Goal: Information Seeking & Learning: Learn about a topic

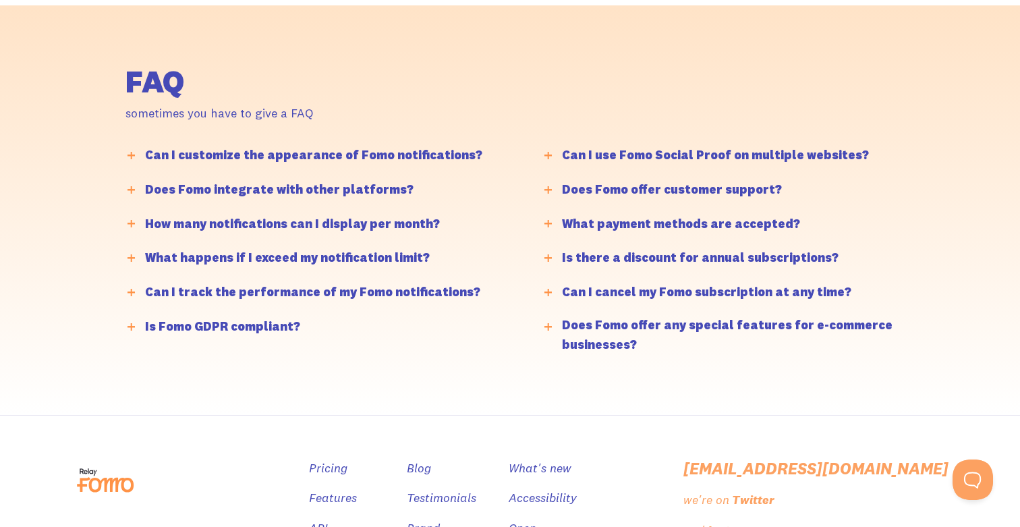
scroll to position [3233, 0]
click at [347, 154] on div "Can I customize the appearance of Fomo notifications?" at bounding box center [313, 155] width 337 height 20
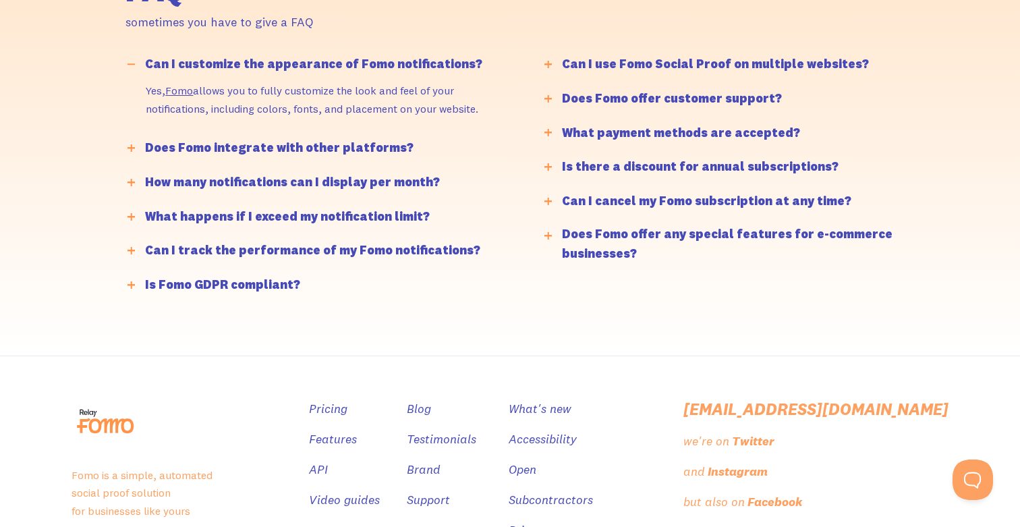
scroll to position [3328, 0]
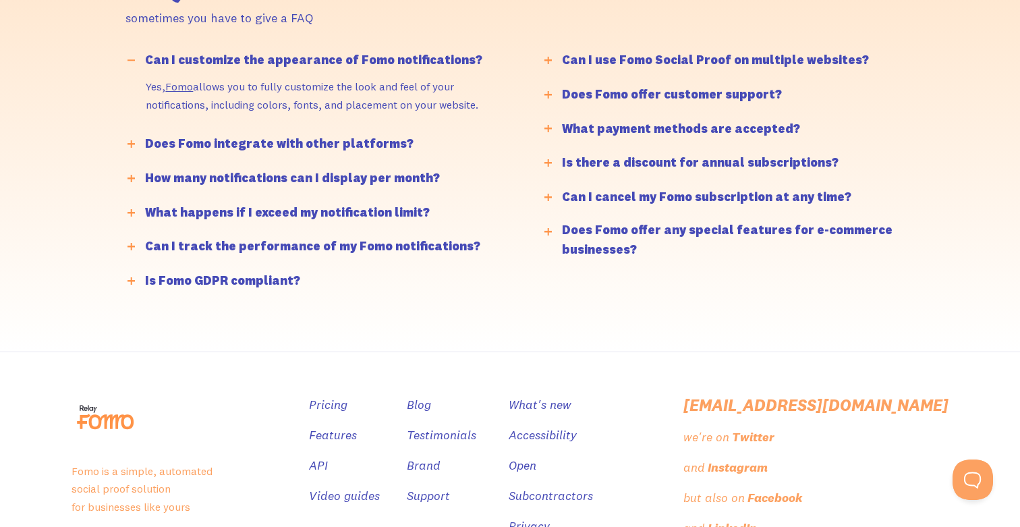
click at [365, 146] on div "Does Fomo integrate with other platforms?" at bounding box center [279, 144] width 269 height 20
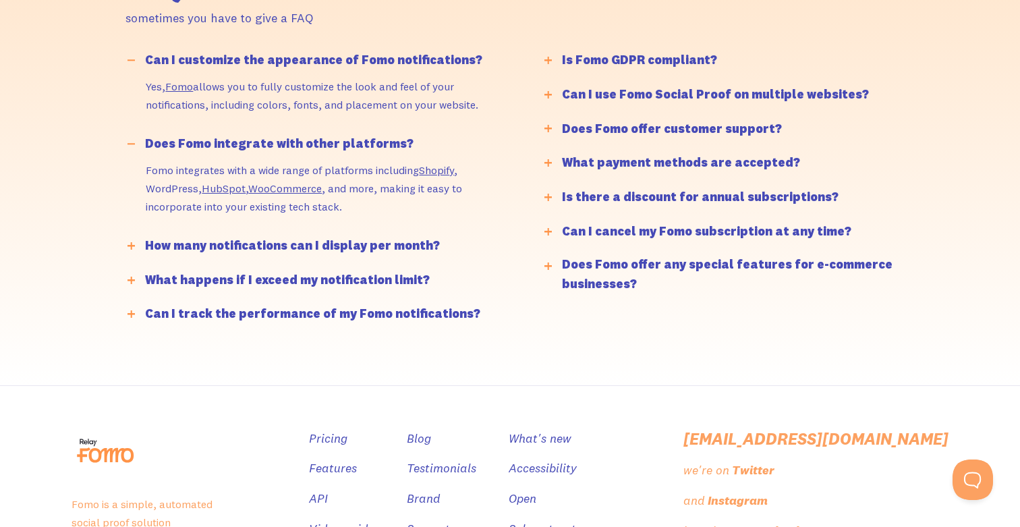
click at [383, 243] on div "How many notifications can I display per month?" at bounding box center [292, 246] width 295 height 20
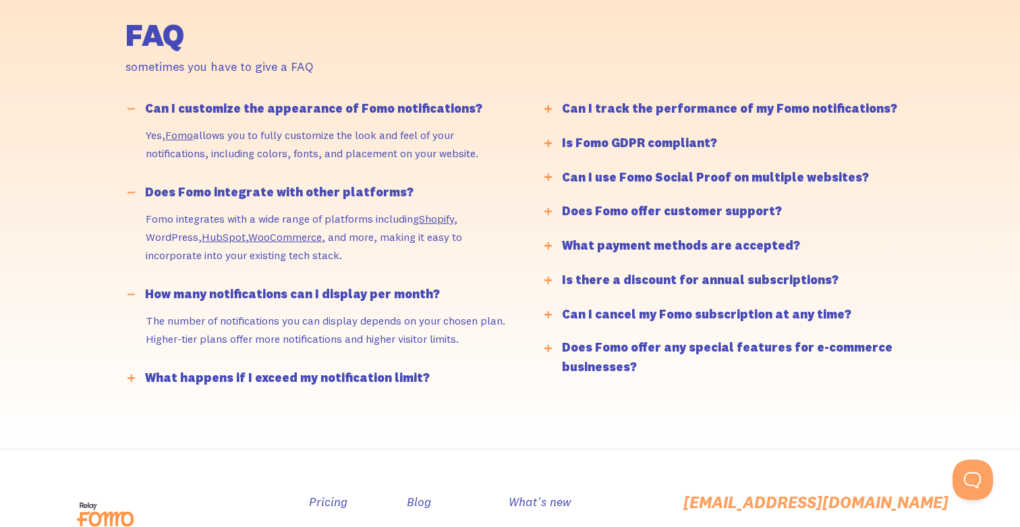
scroll to position [3275, 0]
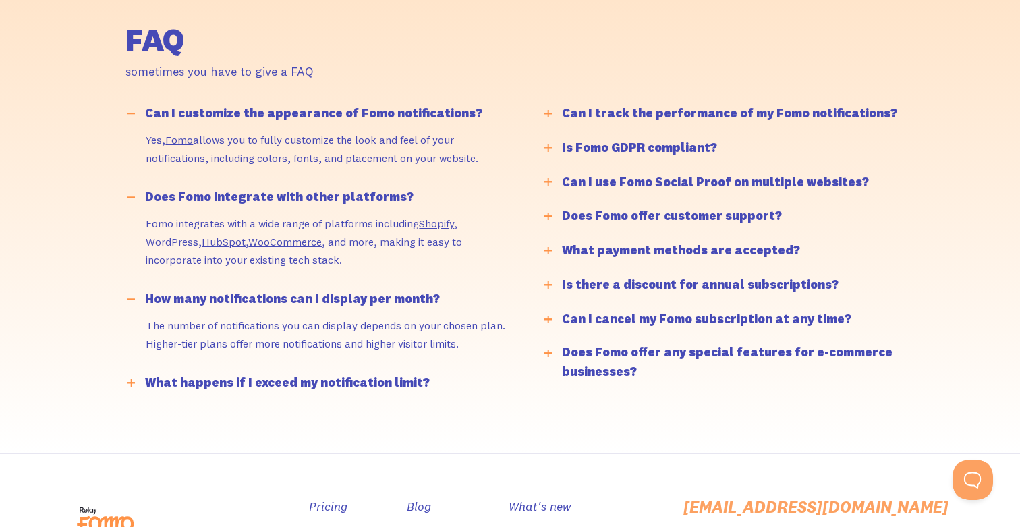
click at [676, 115] on div "Can I track the performance of my Fomo notifications?" at bounding box center [729, 114] width 335 height 20
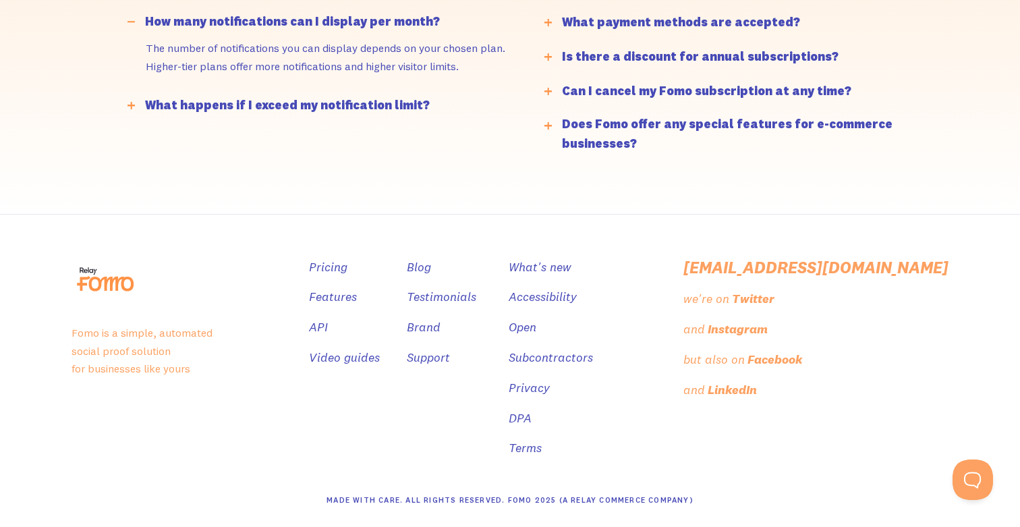
scroll to position [3554, 0]
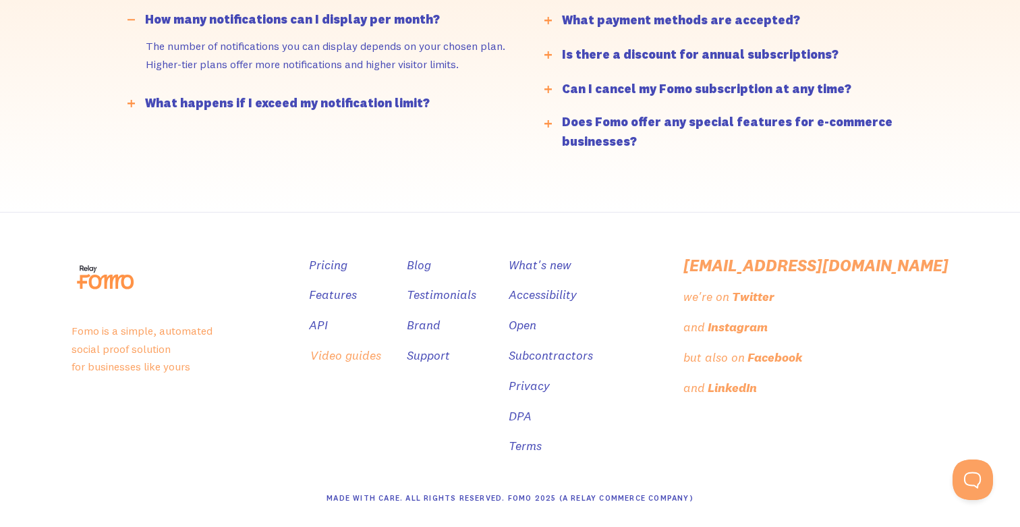
click at [381, 354] on link "Video guides" at bounding box center [345, 356] width 71 height 20
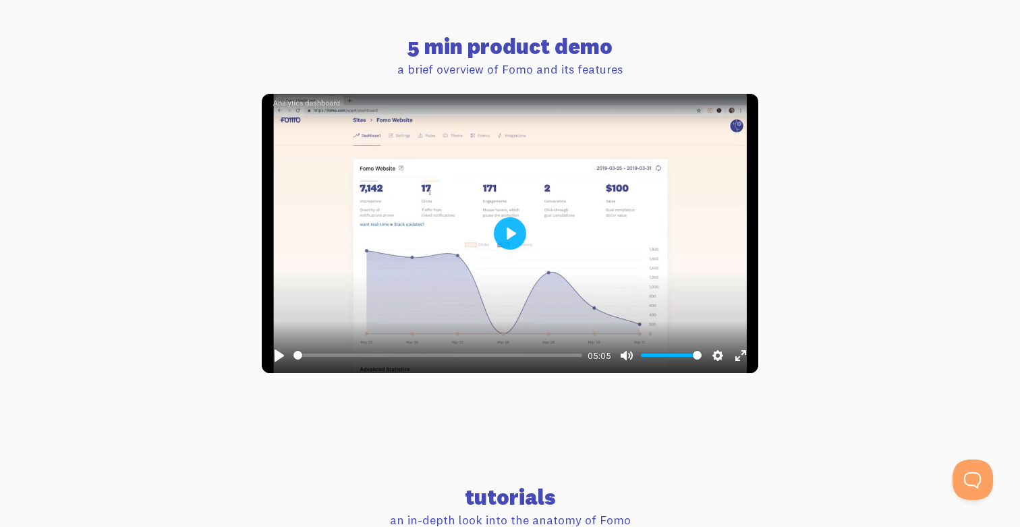
scroll to position [494, 0]
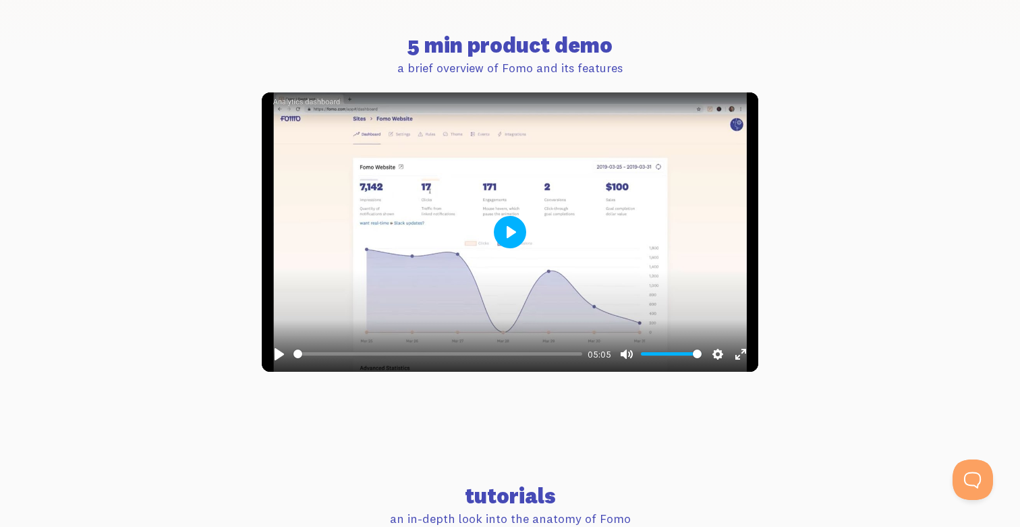
click at [517, 218] on button "Play" at bounding box center [510, 232] width 32 height 32
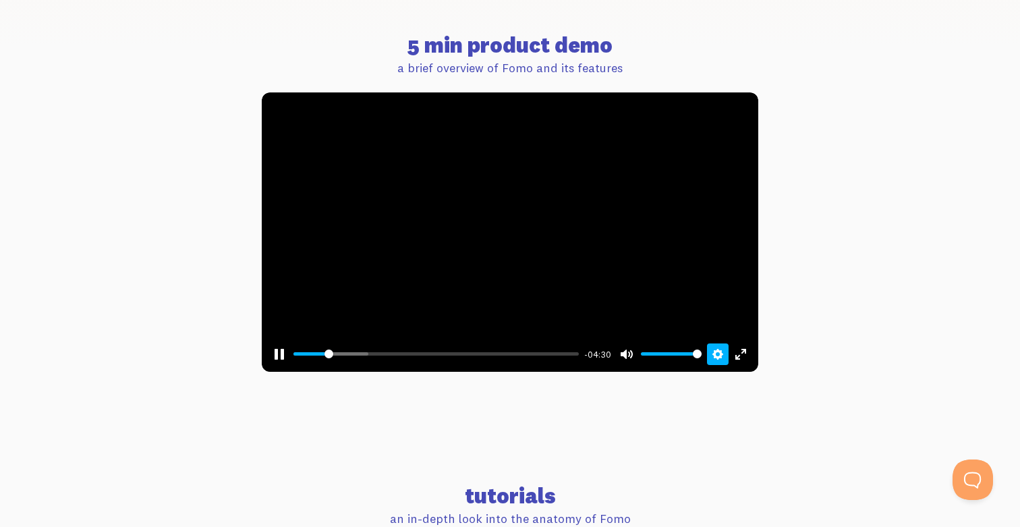
click at [719, 354] on button "Settings" at bounding box center [718, 355] width 22 height 22
click at [711, 319] on button "Speed Normal" at bounding box center [679, 320] width 94 height 21
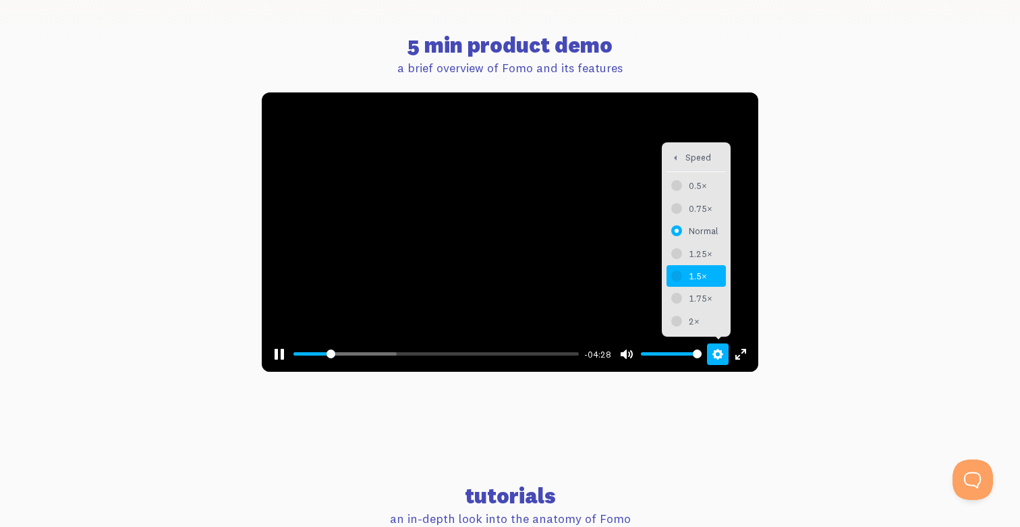
click at [707, 269] on span "1.5×" at bounding box center [704, 276] width 30 height 15
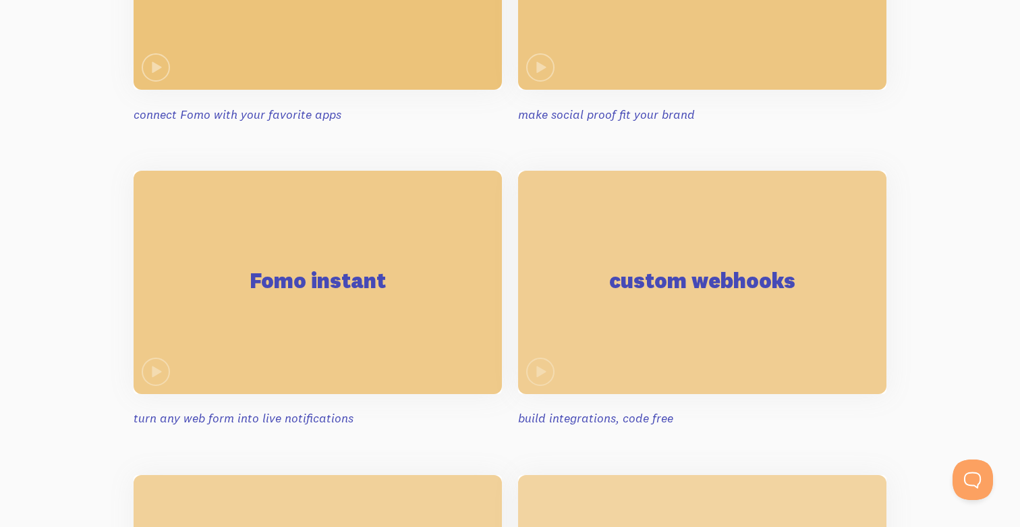
scroll to position [1114, 0]
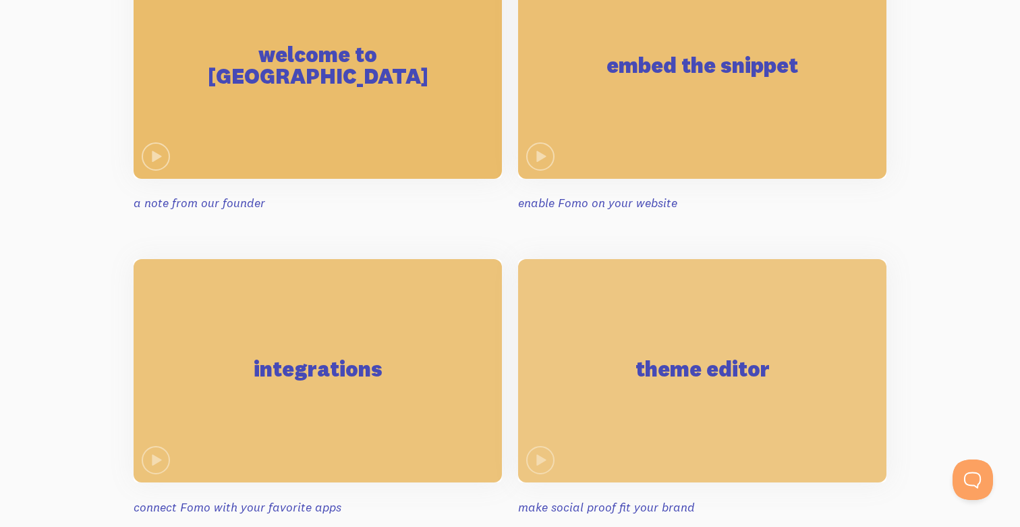
type input "100"
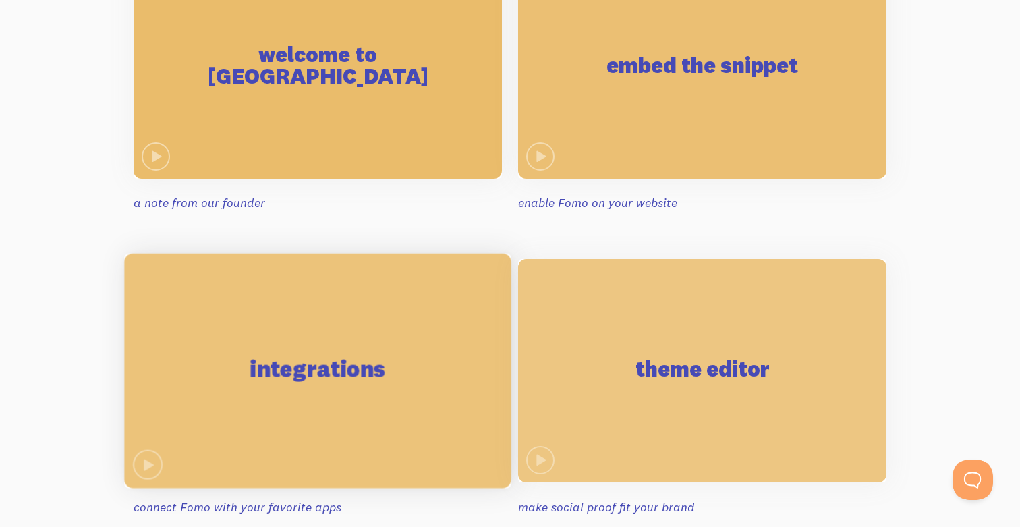
click at [212, 379] on div "integrations" at bounding box center [317, 371] width 387 height 235
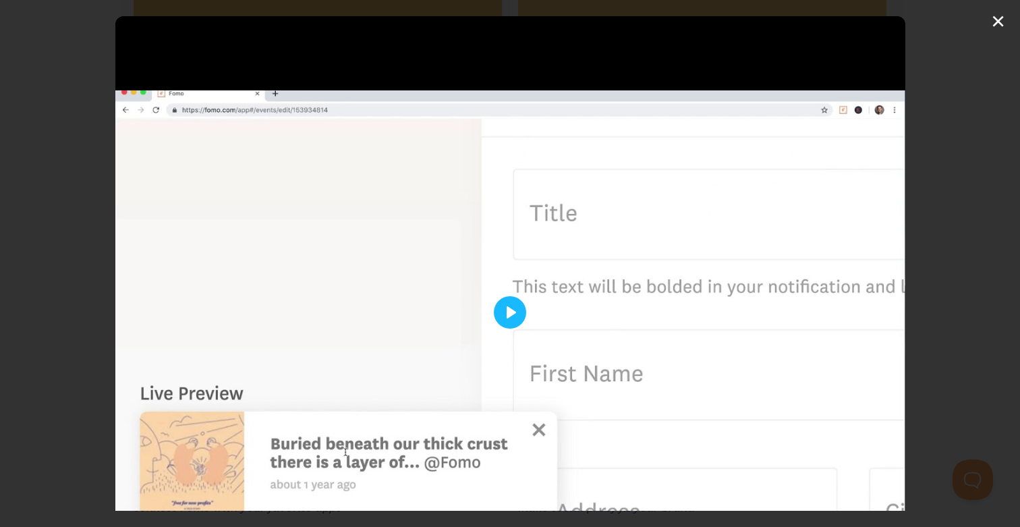
click at [65, 350] on div "Pause Play % buffered 00:00 05:34 Unmute Mute Disable captions Enable captions …" at bounding box center [510, 263] width 1020 height 527
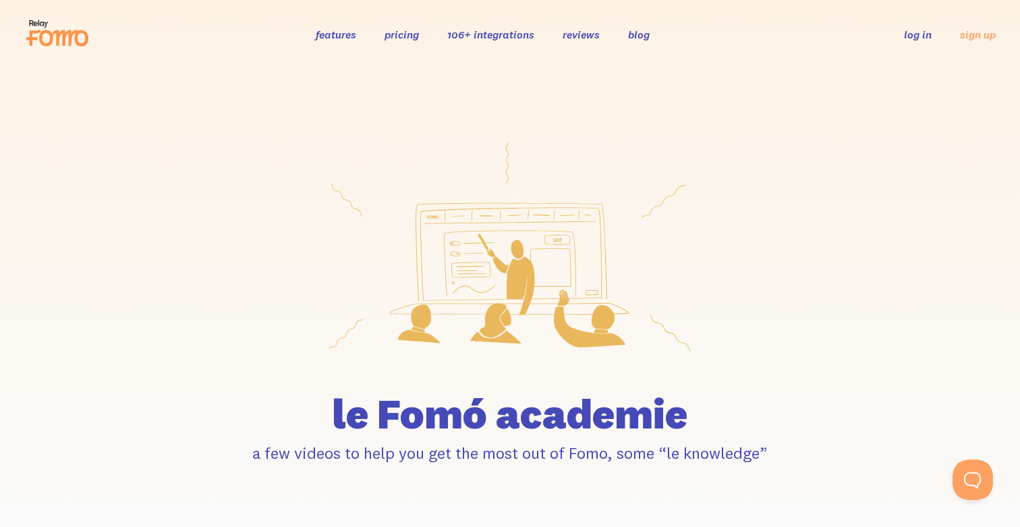
click at [496, 25] on div "features pricing 106+ integrations reviews blog log in sign up log in sign up" at bounding box center [510, 34] width 972 height 36
click at [495, 36] on link "106+ integrations" at bounding box center [490, 34] width 87 height 13
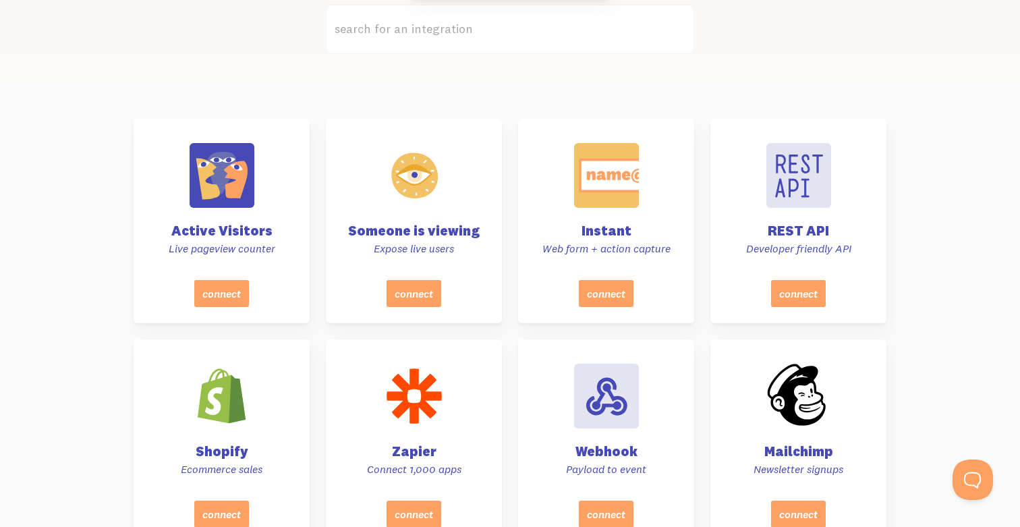
click at [395, 34] on label "search for an integration" at bounding box center [510, 29] width 368 height 49
click at [395, 34] on input "search for an integration" at bounding box center [510, 29] width 368 height 49
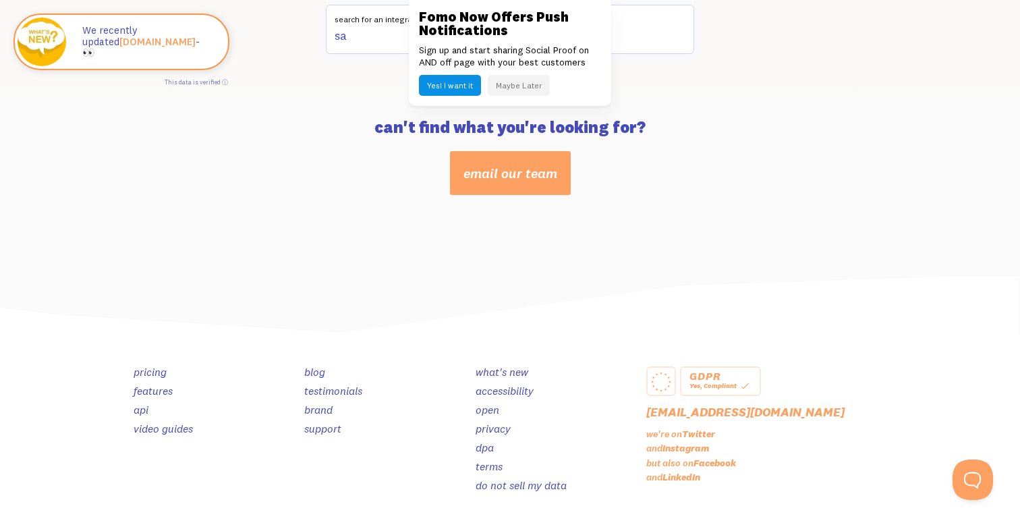
type input "s"
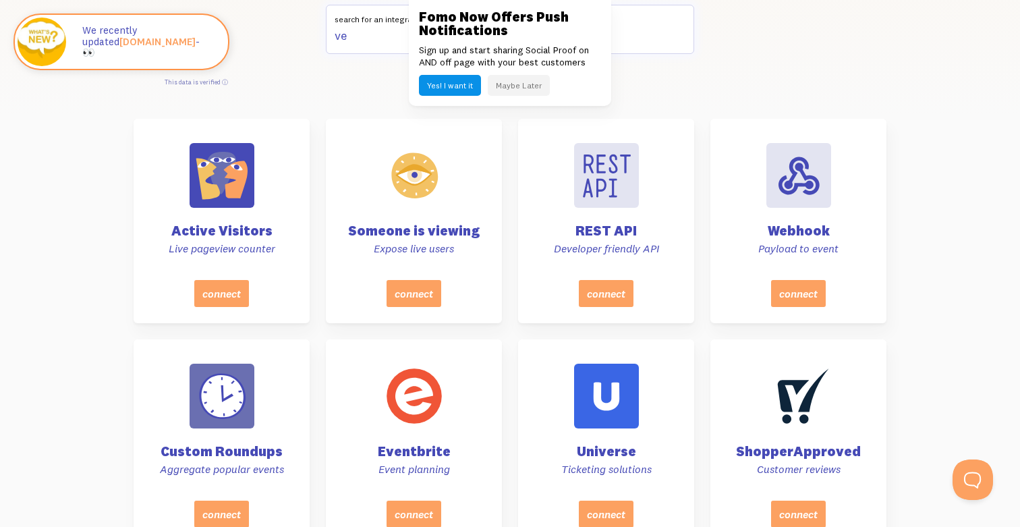
type input "v"
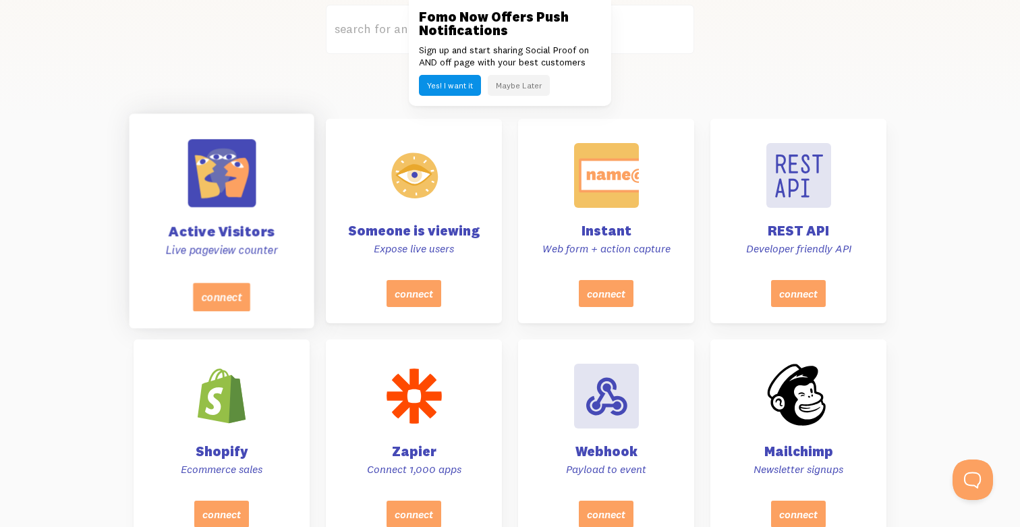
click at [227, 244] on p "Live pageview counter" at bounding box center [221, 249] width 151 height 15
